Goal: Transaction & Acquisition: Subscribe to service/newsletter

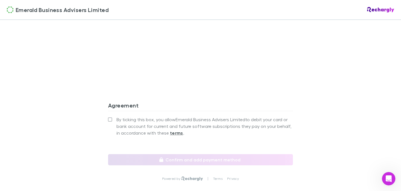
scroll to position [493, 0]
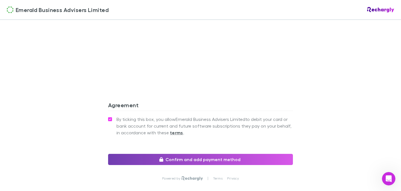
click at [207, 157] on button "Confirm and add payment method" at bounding box center [200, 159] width 185 height 11
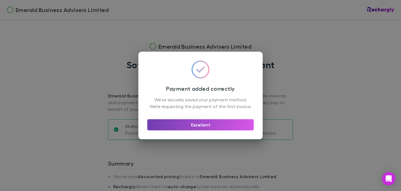
click at [201, 125] on button "Excellent" at bounding box center [200, 124] width 106 height 11
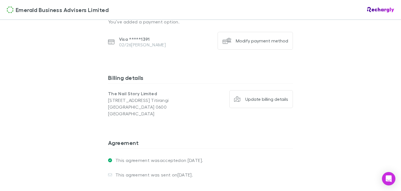
scroll to position [389, 0]
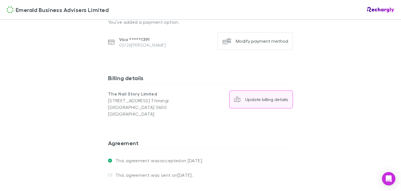
click at [266, 94] on button "Update billing details" at bounding box center [261, 100] width 64 height 18
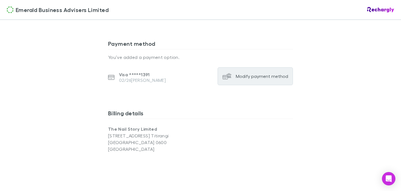
scroll to position [353, 0]
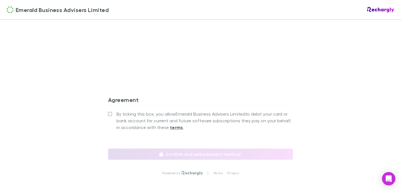
scroll to position [498, 0]
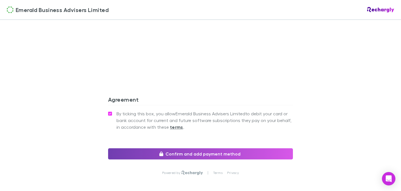
click at [176, 152] on button "Confirm and add payment method" at bounding box center [200, 154] width 185 height 11
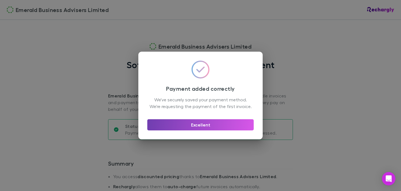
click at [218, 126] on button "Excellent" at bounding box center [200, 124] width 106 height 11
